Goal: Find specific page/section: Find specific page/section

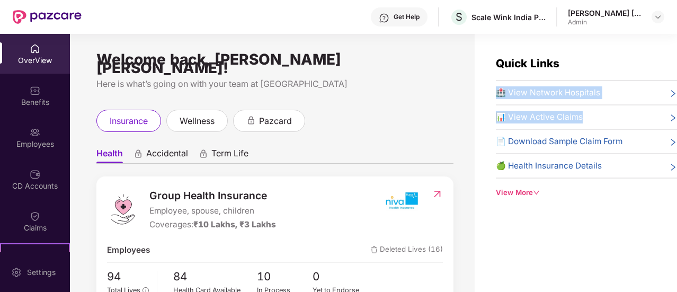
drag, startPoint x: 673, startPoint y: 67, endPoint x: 677, endPoint y: 122, distance: 55.2
click at [676, 122] on html "Get Help S Scale Wink India Private Limited [PERSON_NAME] [PERSON_NAME] Admin O…" at bounding box center [338, 146] width 677 height 292
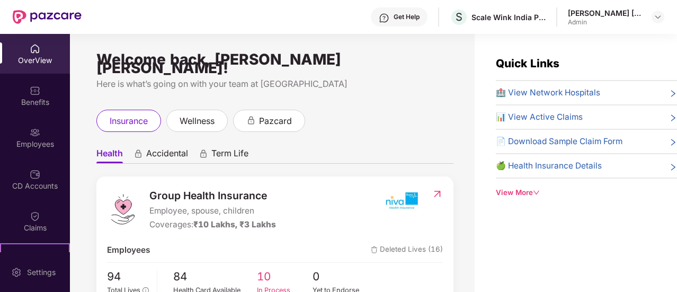
click at [273, 285] on div "In Process" at bounding box center [285, 290] width 56 height 11
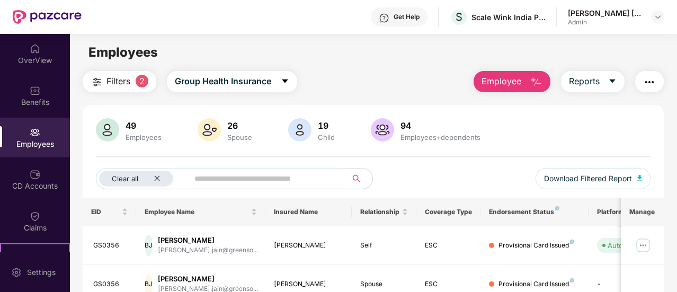
click at [113, 84] on span "Filters" at bounding box center [118, 81] width 24 height 13
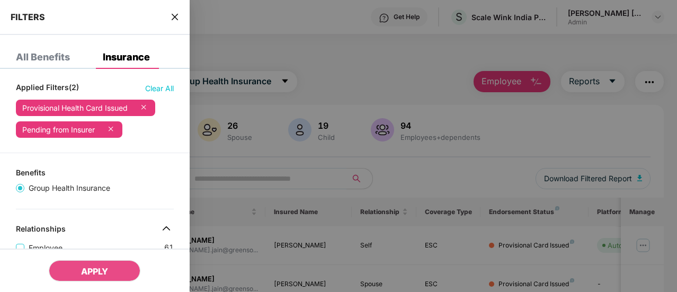
click at [54, 57] on div "All Benefits" at bounding box center [43, 57] width 54 height 11
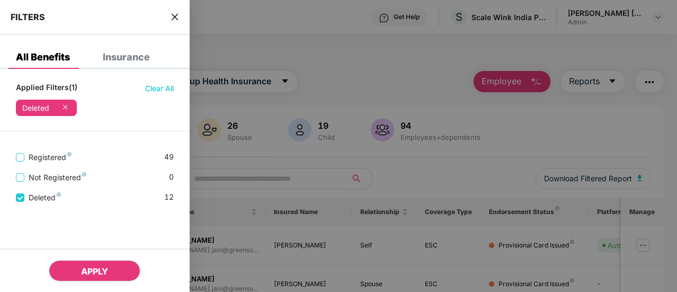
click at [95, 274] on span "APPLY" at bounding box center [94, 271] width 27 height 11
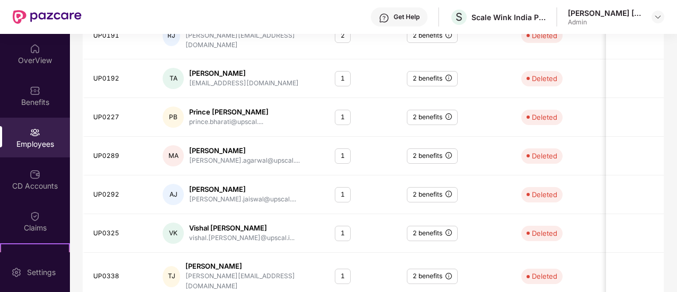
scroll to position [356, 0]
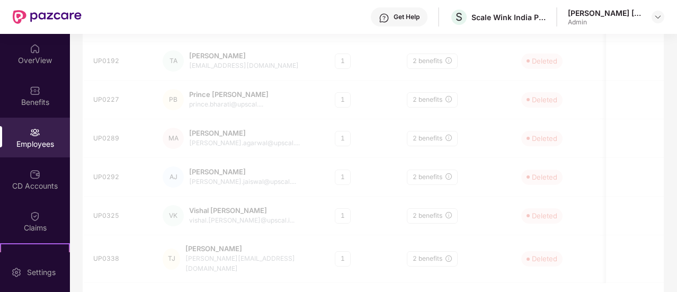
scroll to position [49, 0]
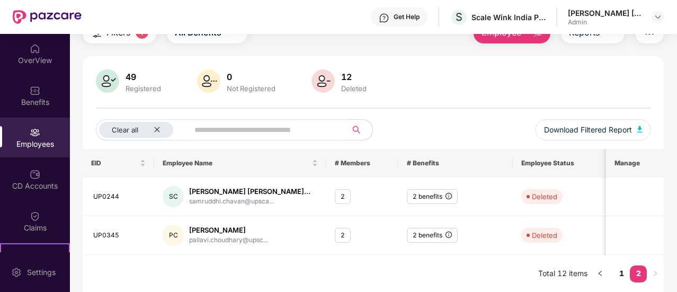
click at [118, 37] on span "Filters" at bounding box center [118, 32] width 24 height 13
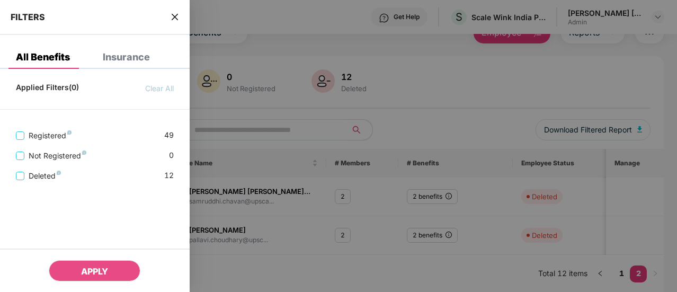
click at [131, 60] on div "Insurance" at bounding box center [126, 57] width 47 height 11
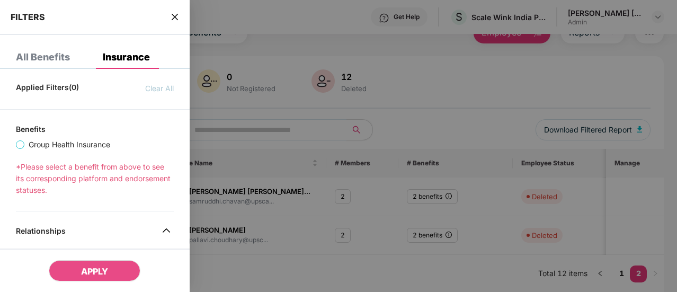
click at [12, 142] on div "Applied Filters(0) Clear All Benefits Group Health Insurance *Please select a b…" at bounding box center [95, 258] width 190 height 362
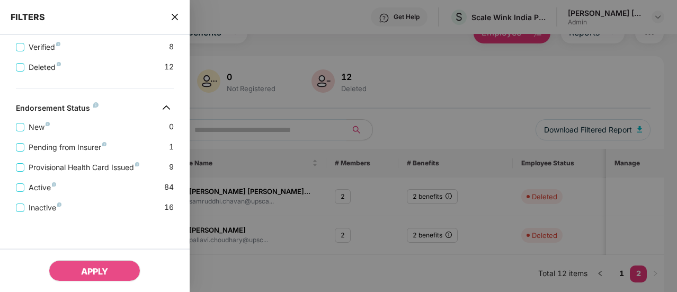
scroll to position [318, 0]
click at [233, 251] on div at bounding box center [338, 146] width 677 height 292
click at [176, 15] on icon "close" at bounding box center [174, 17] width 8 height 8
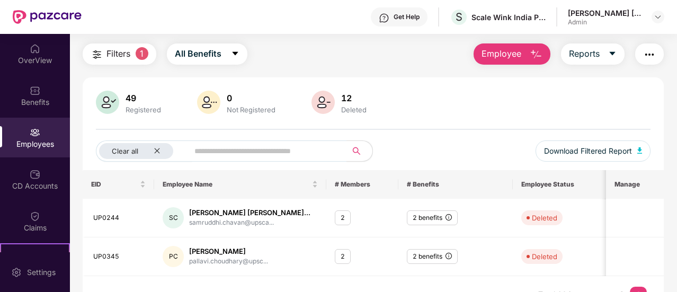
scroll to position [0, 0]
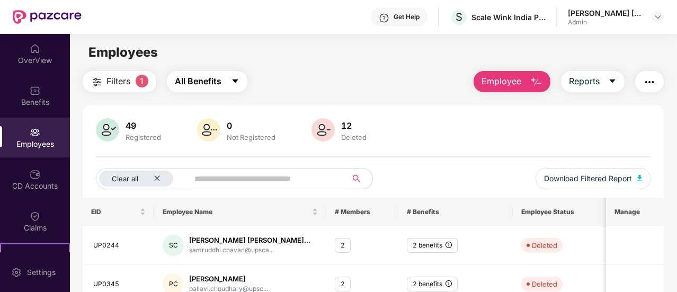
click at [206, 87] on span "All Benefits" at bounding box center [198, 81] width 47 height 13
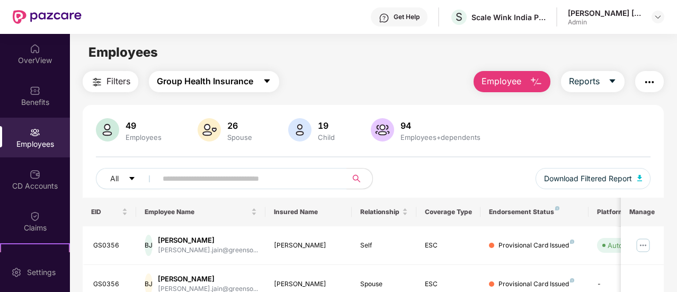
click at [257, 84] on button "Group Health Insurance" at bounding box center [214, 81] width 130 height 21
click at [341, 56] on div "Employees" at bounding box center [373, 52] width 606 height 20
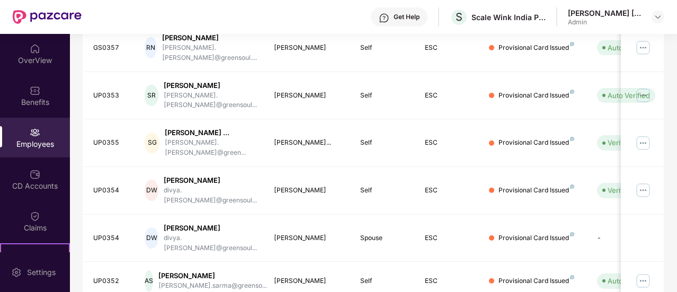
scroll to position [365, 0]
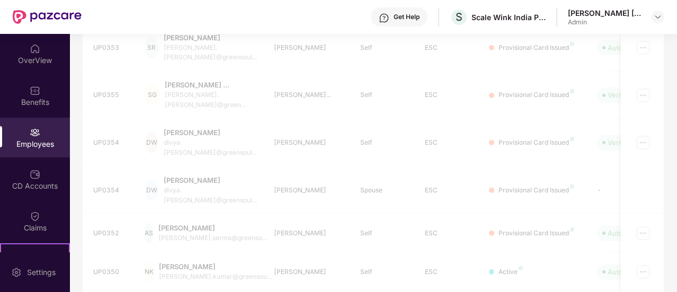
scroll to position [356, 0]
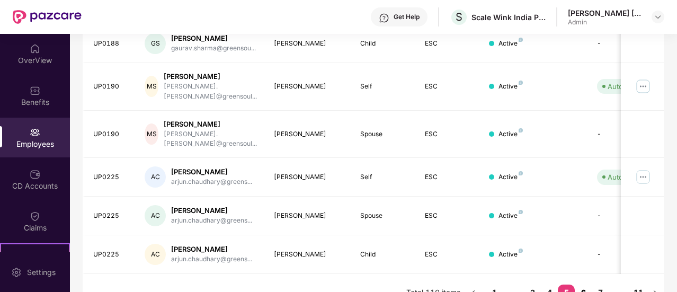
click at [584, 284] on link "6" at bounding box center [582, 292] width 17 height 16
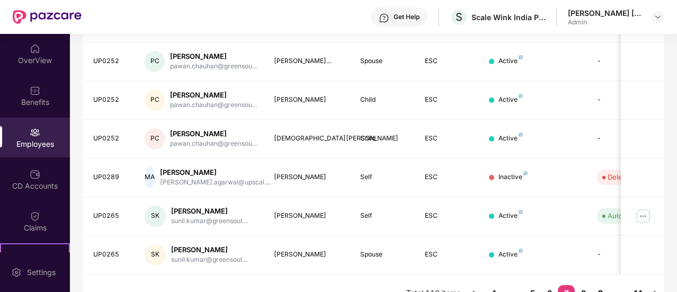
click at [591, 285] on link "8" at bounding box center [582, 293] width 17 height 16
